Goal: Information Seeking & Learning: Learn about a topic

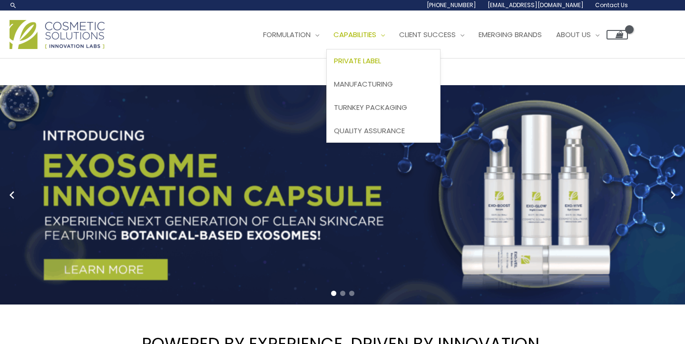
click at [381, 63] on span "Private Label" at bounding box center [357, 61] width 47 height 10
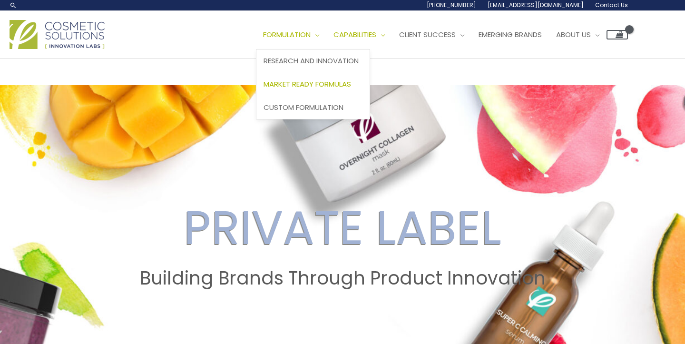
click at [331, 83] on span "Market Ready Formulas" at bounding box center [307, 84] width 88 height 10
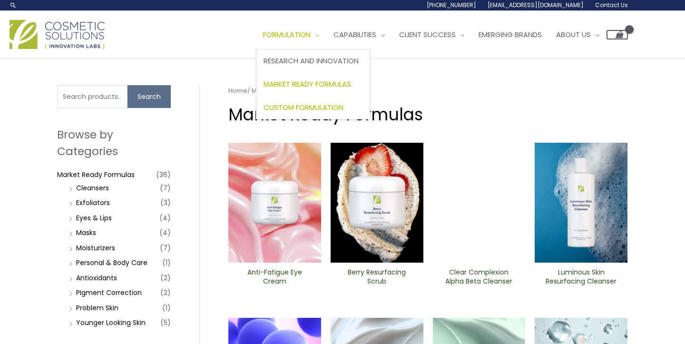
click at [319, 106] on span "Custom Formulation" at bounding box center [303, 107] width 80 height 10
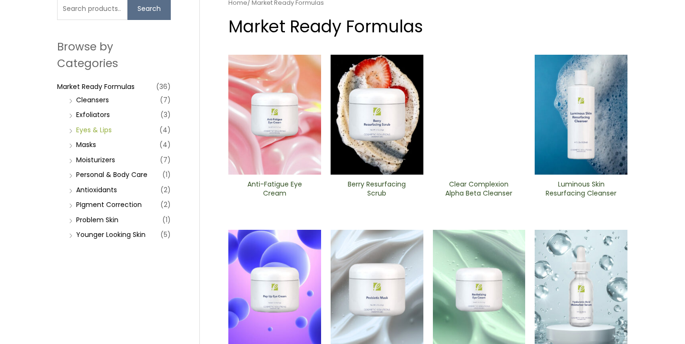
scroll to position [88, 0]
click at [102, 125] on link "Eyes & Lips" at bounding box center [94, 130] width 36 height 10
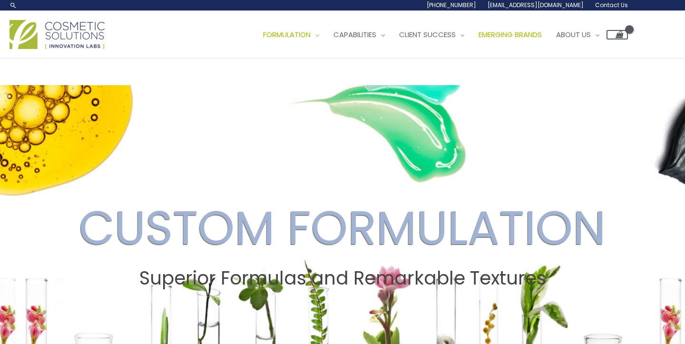
click at [522, 29] on span "Emerging Brands" at bounding box center [509, 34] width 63 height 10
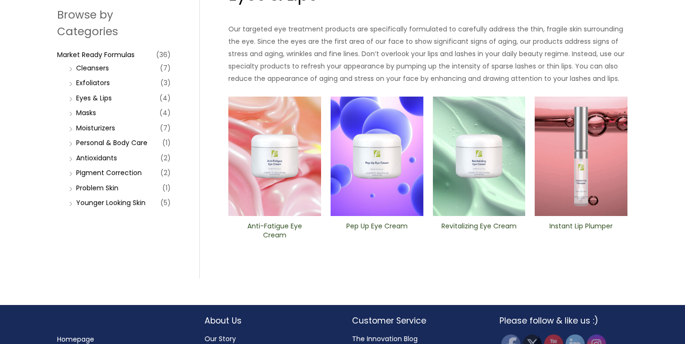
scroll to position [168, 0]
